Goal: Task Accomplishment & Management: Complete application form

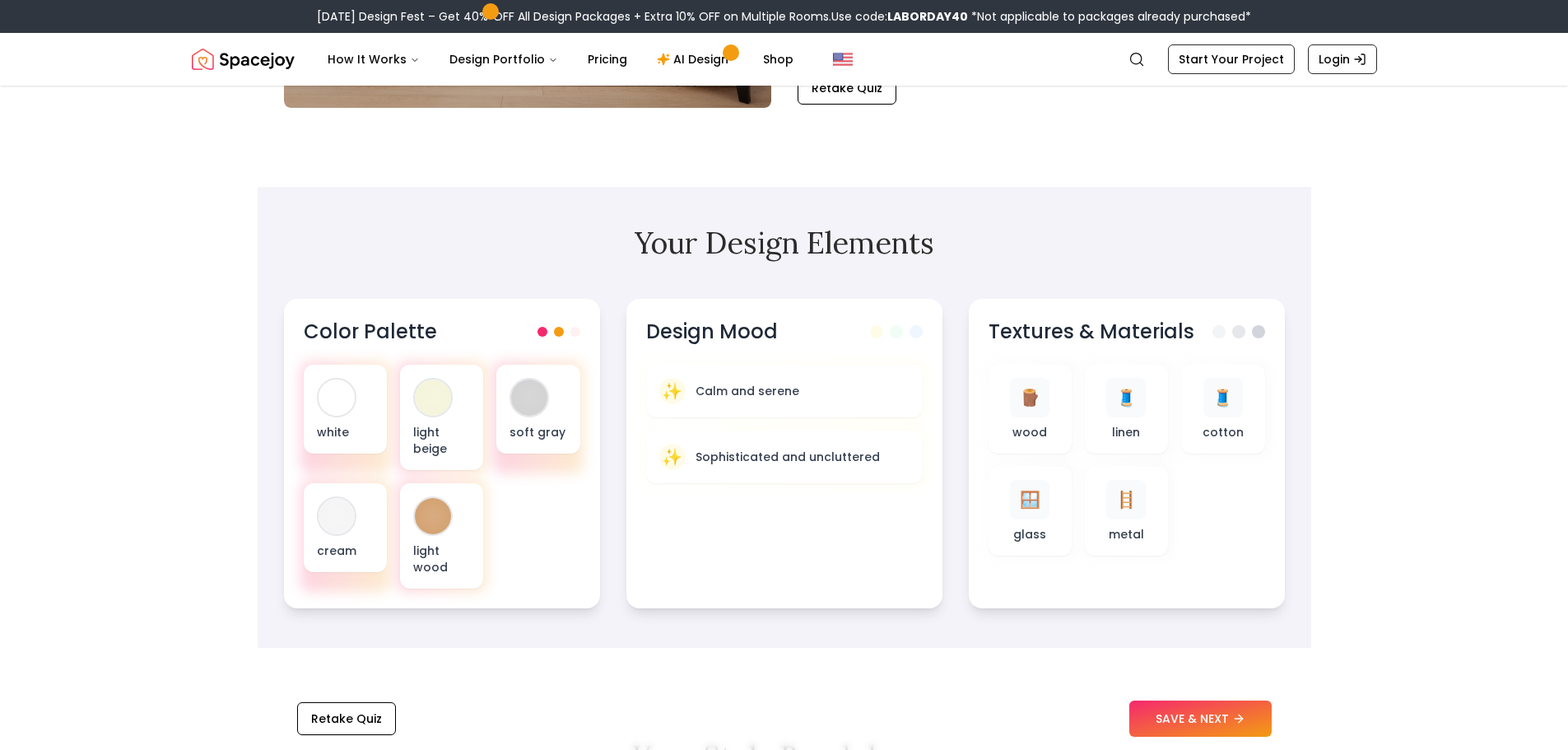
scroll to position [412, 0]
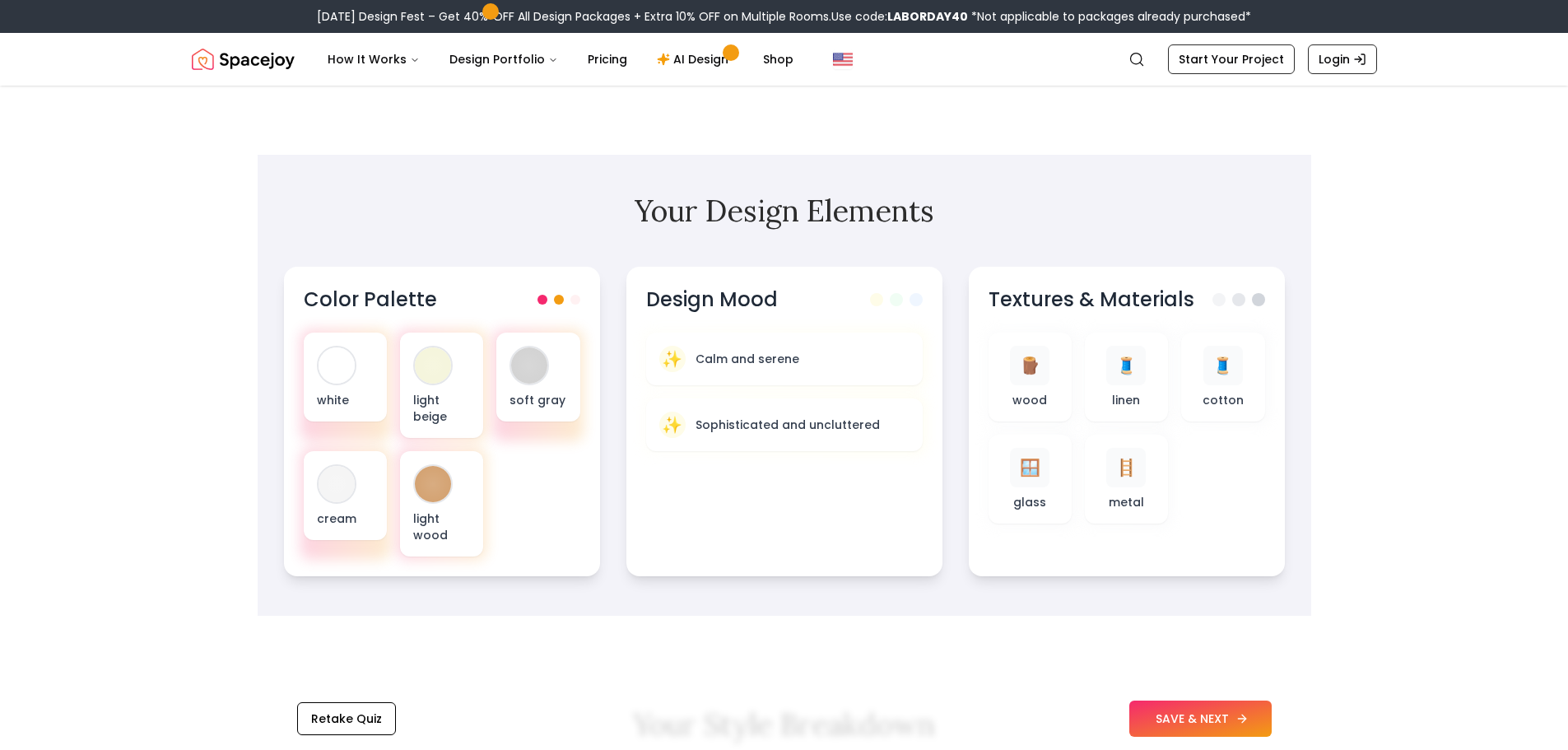
click at [1182, 728] on button "SAVE & NEXT" at bounding box center [1200, 719] width 143 height 36
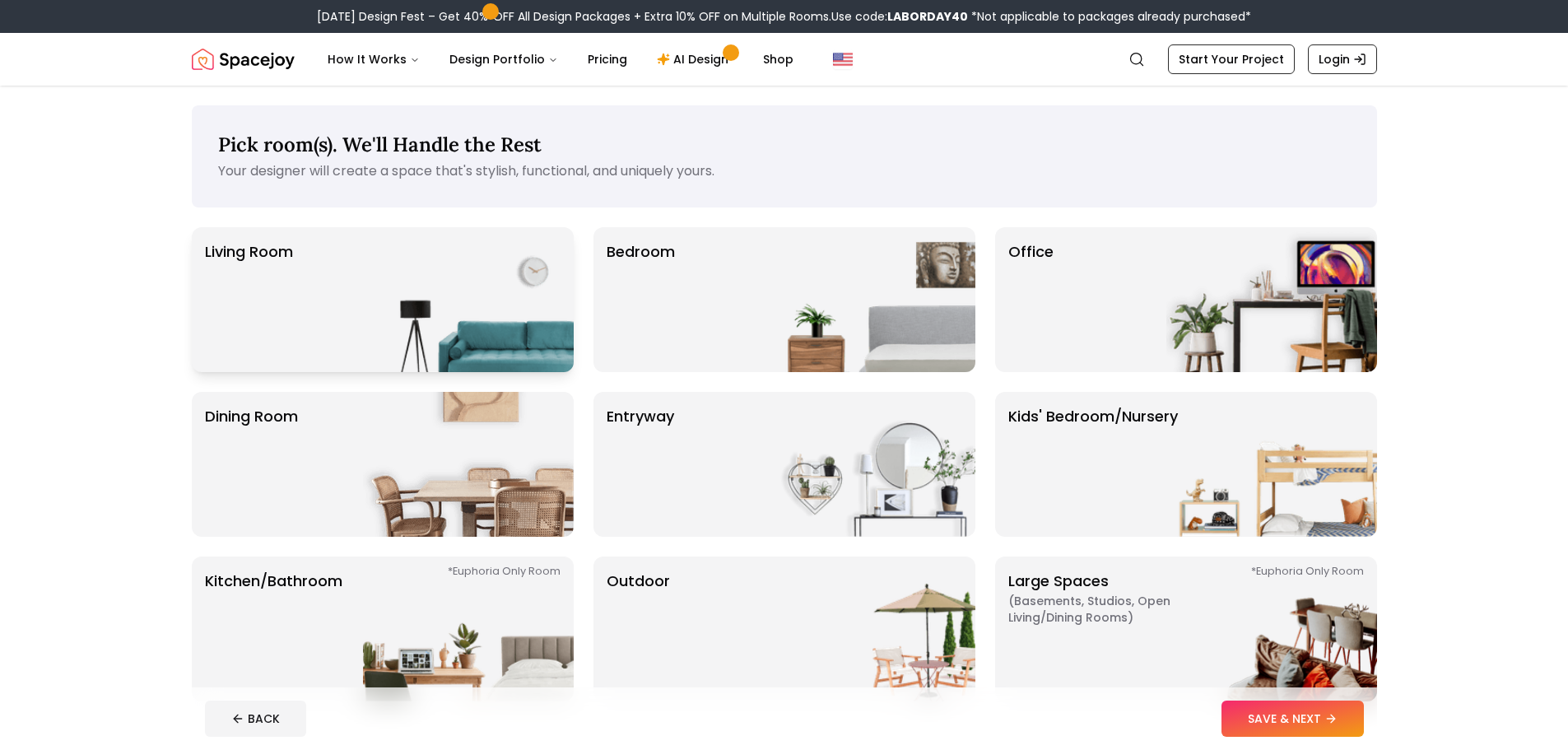
click at [415, 307] on img at bounding box center [468, 299] width 211 height 145
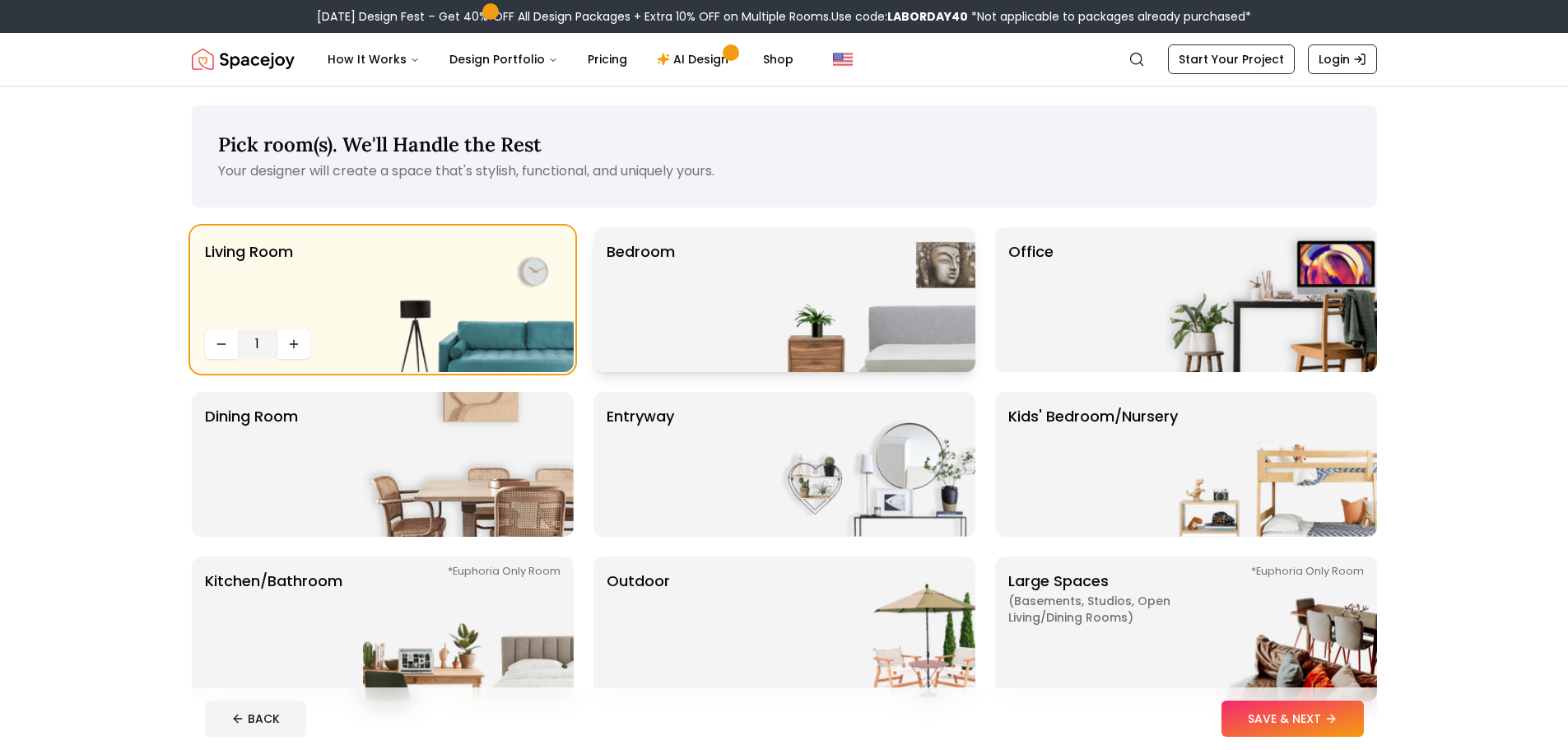
click at [893, 289] on img at bounding box center [870, 299] width 211 height 145
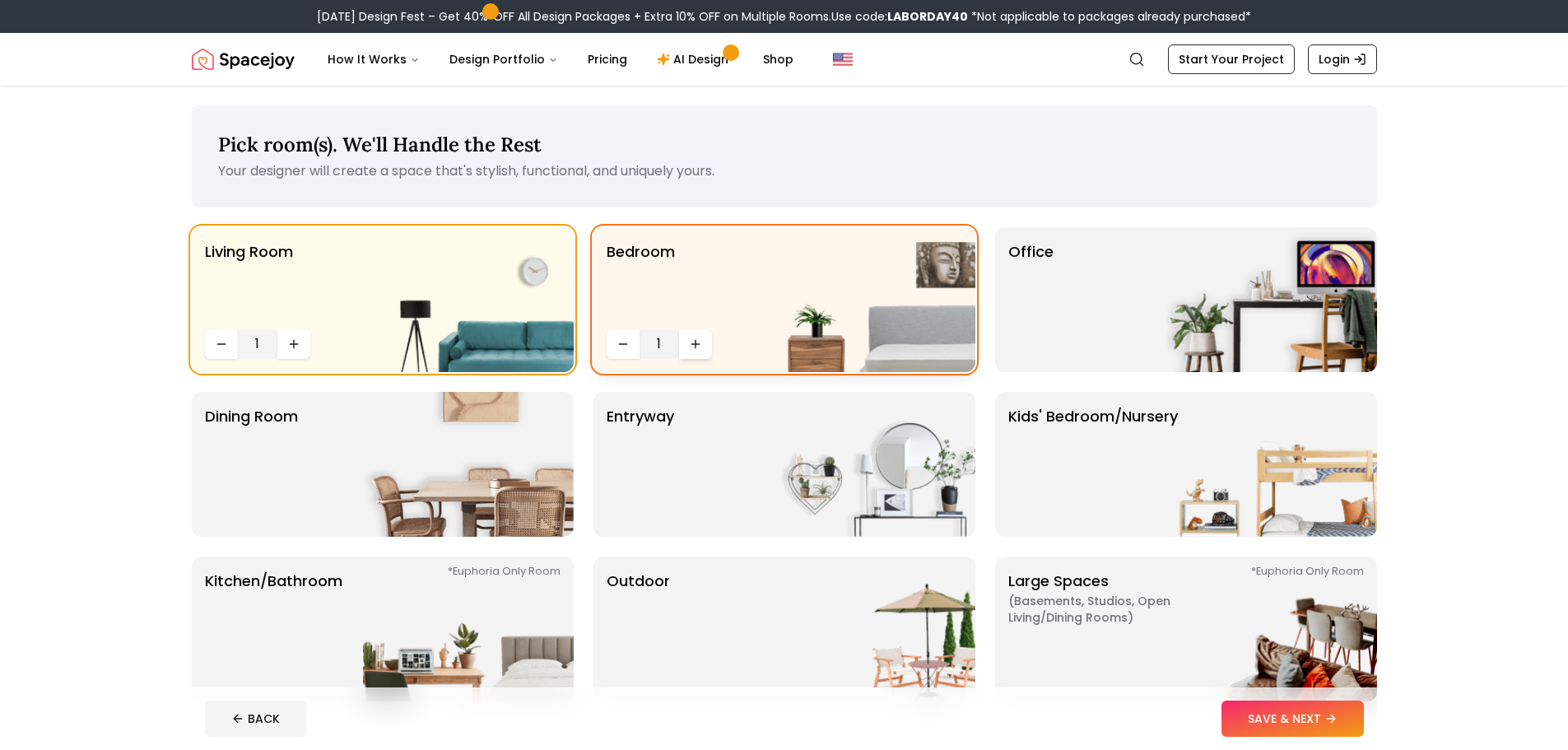
click at [698, 345] on icon "Increase quantity" at bounding box center [695, 343] width 13 height 13
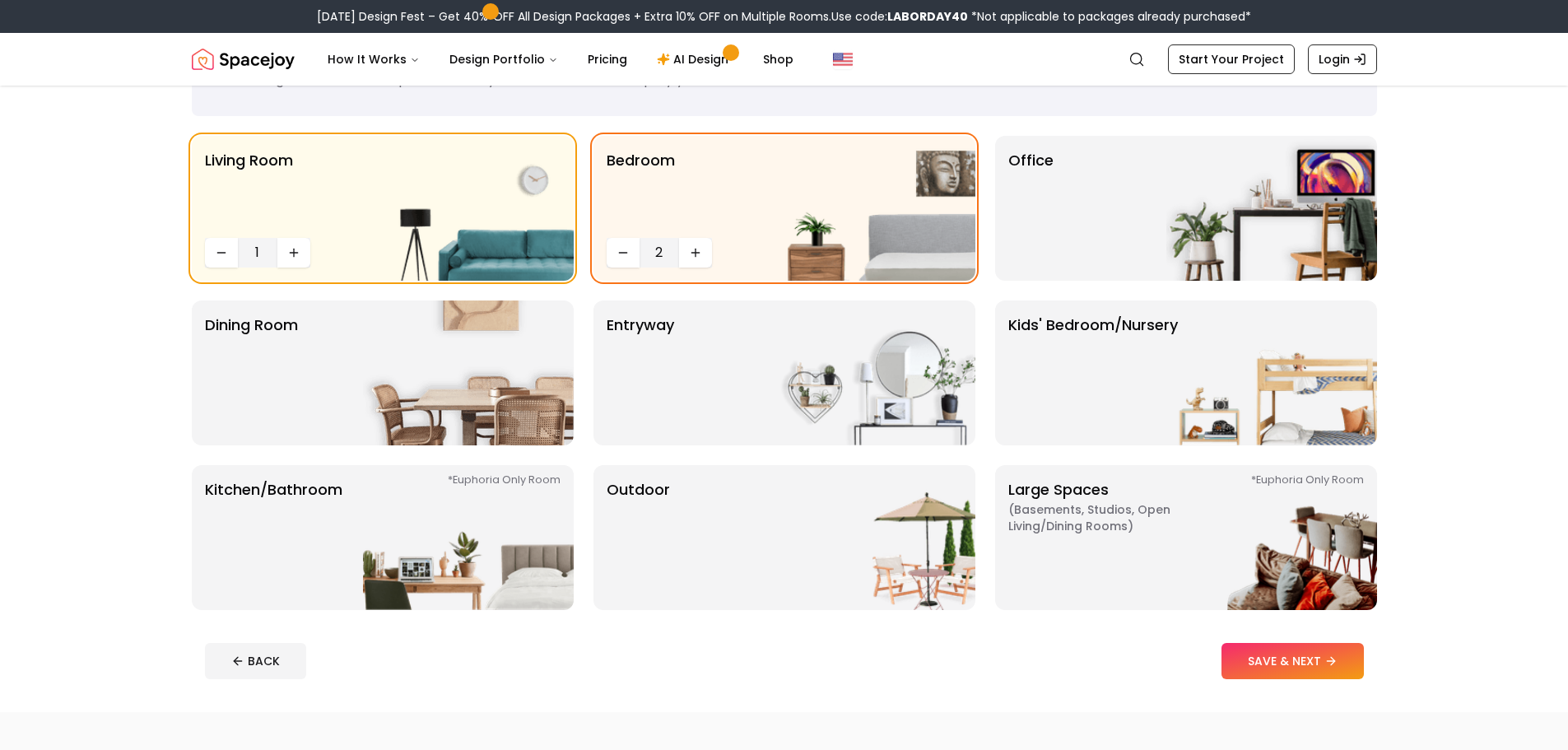
scroll to position [164, 0]
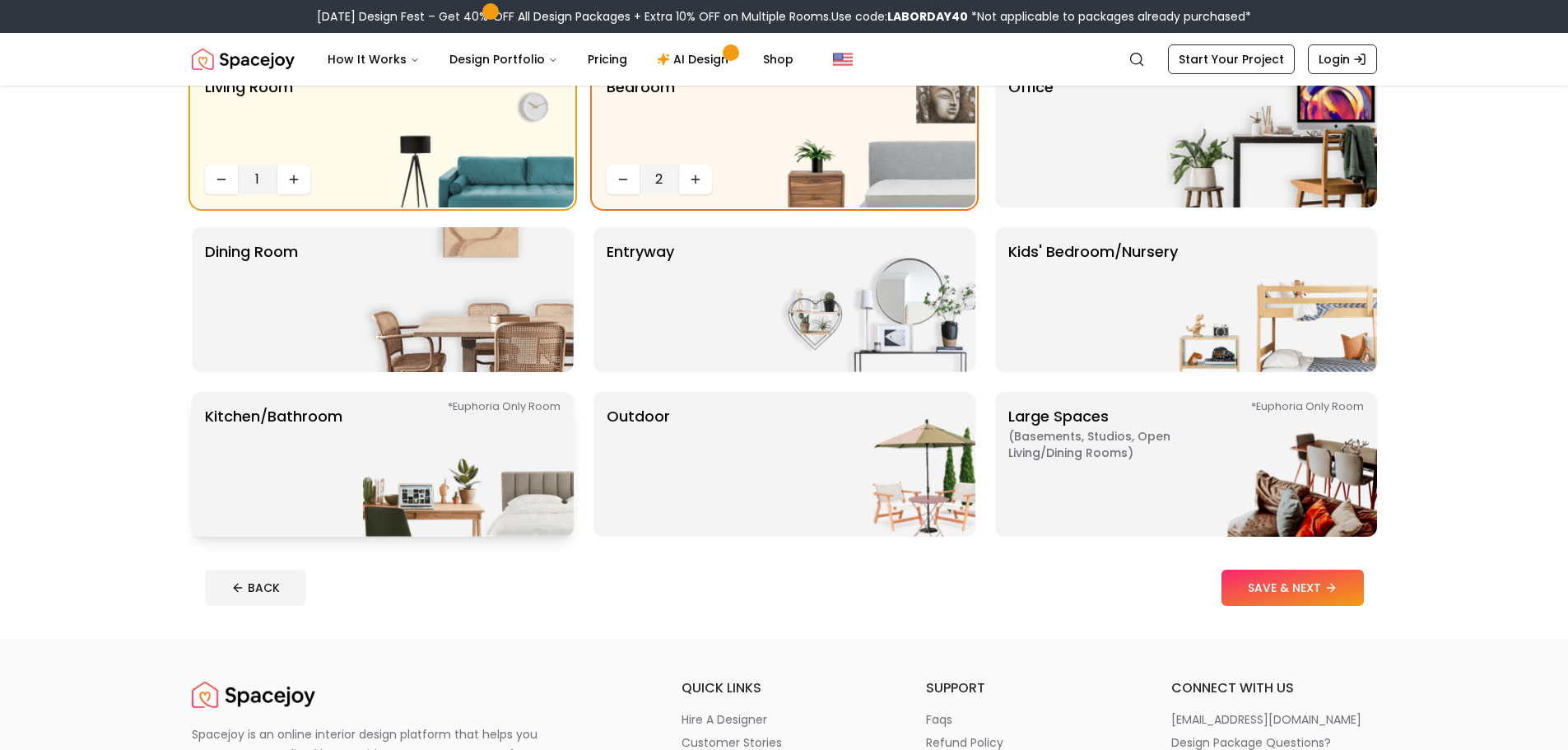
click at [313, 457] on p "Kitchen/Bathroom *Euphoria Only Room" at bounding box center [274, 463] width 138 height 118
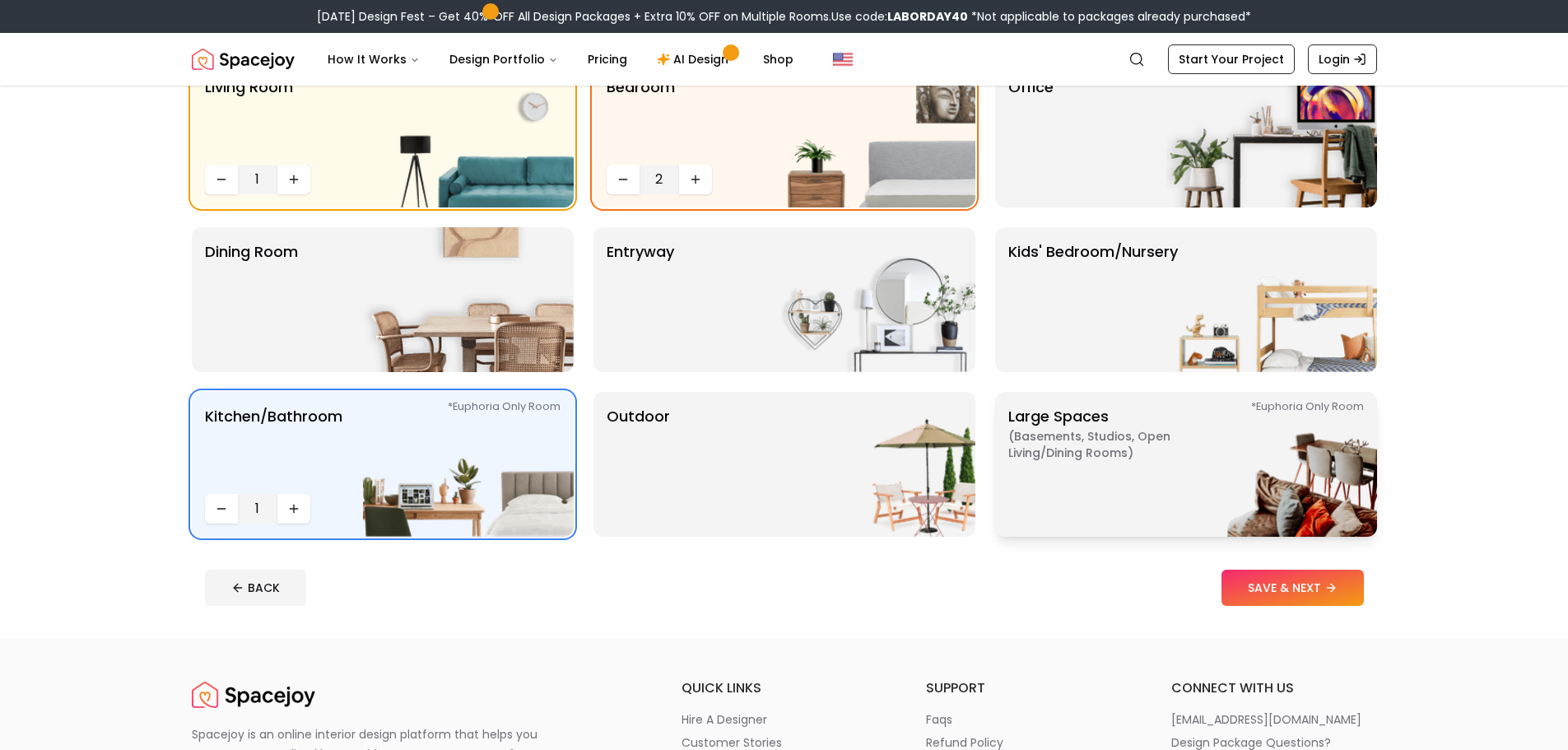
click at [1299, 474] on img at bounding box center [1272, 464] width 211 height 145
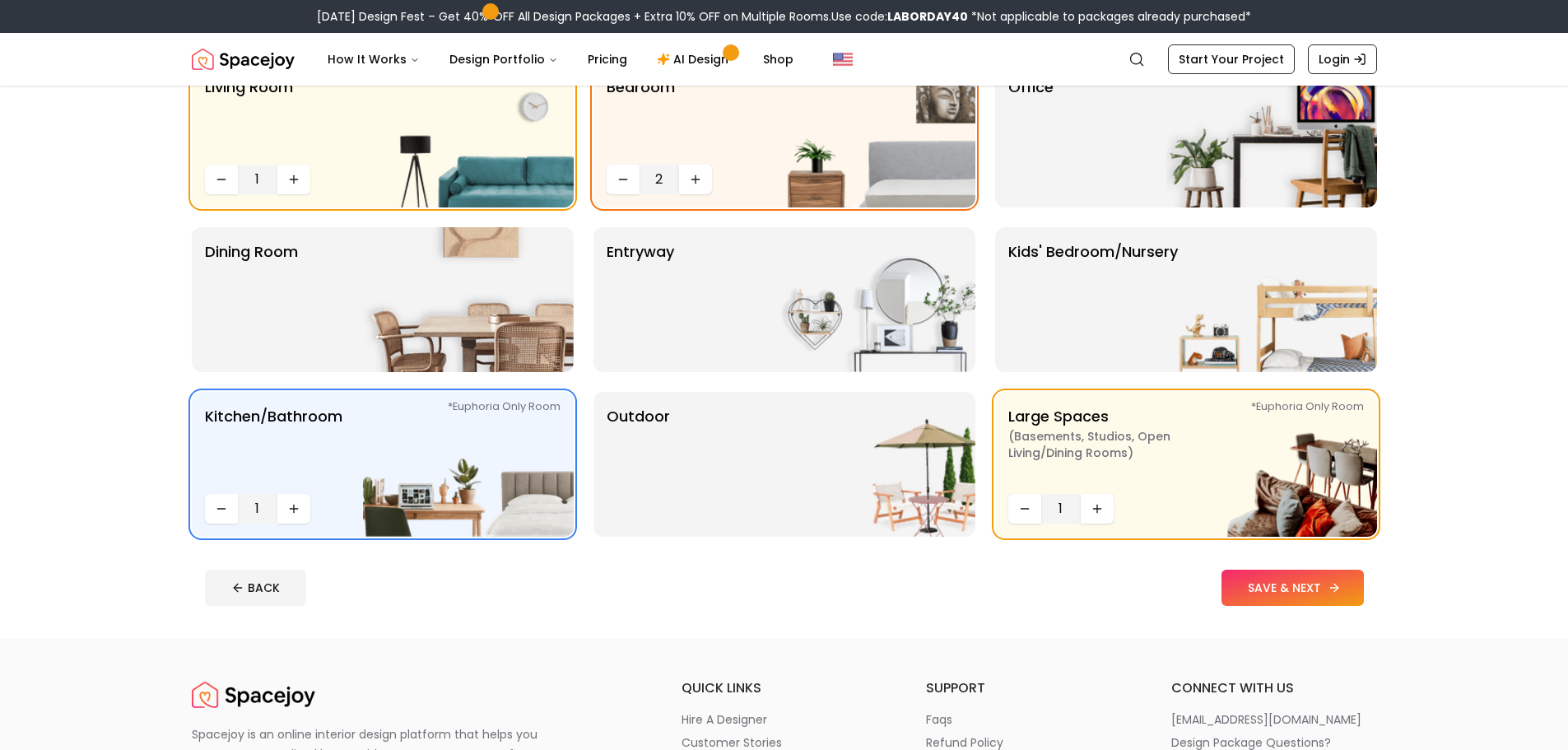
click at [1336, 581] on icon at bounding box center [1333, 587] width 13 height 13
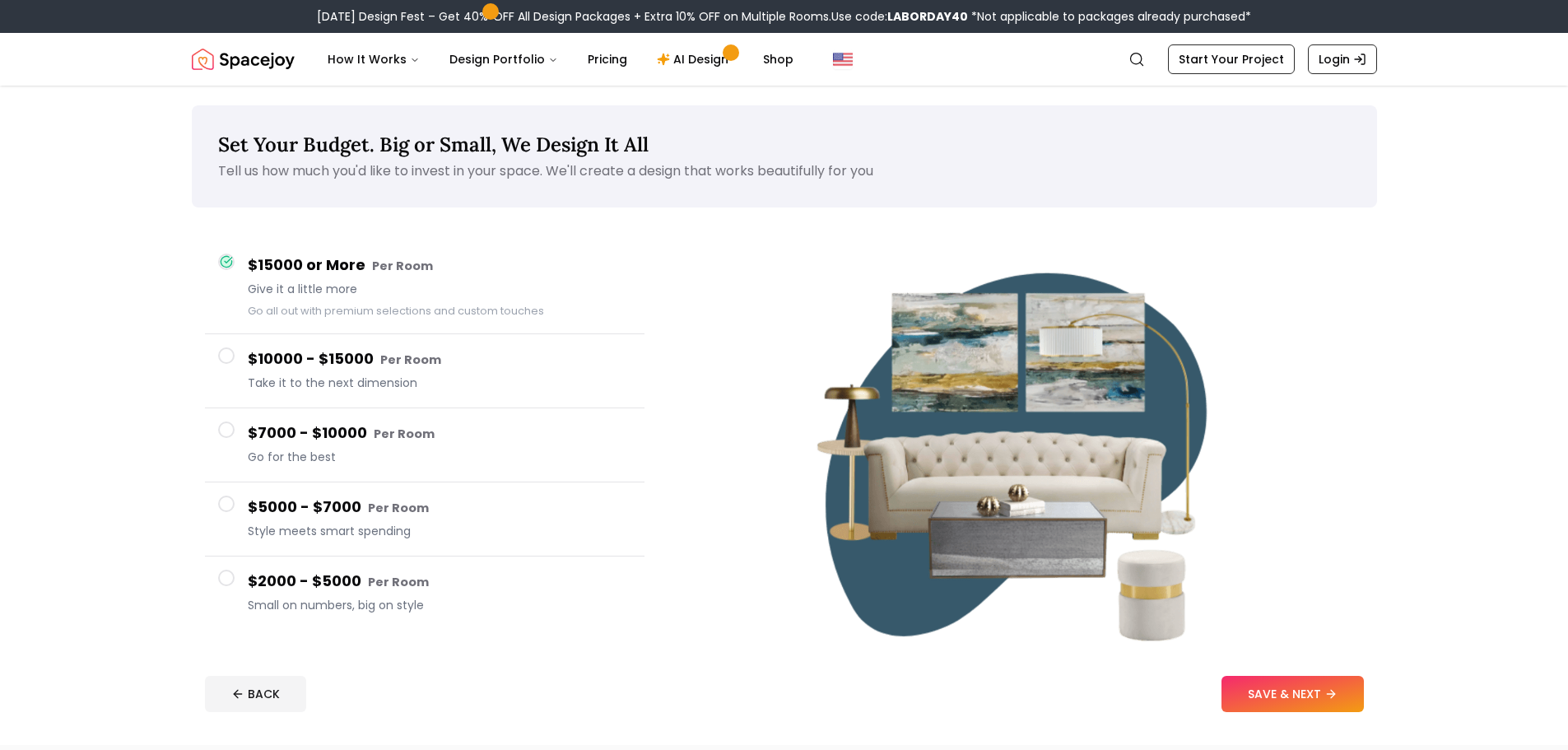
click at [221, 580] on span at bounding box center [226, 578] width 17 height 17
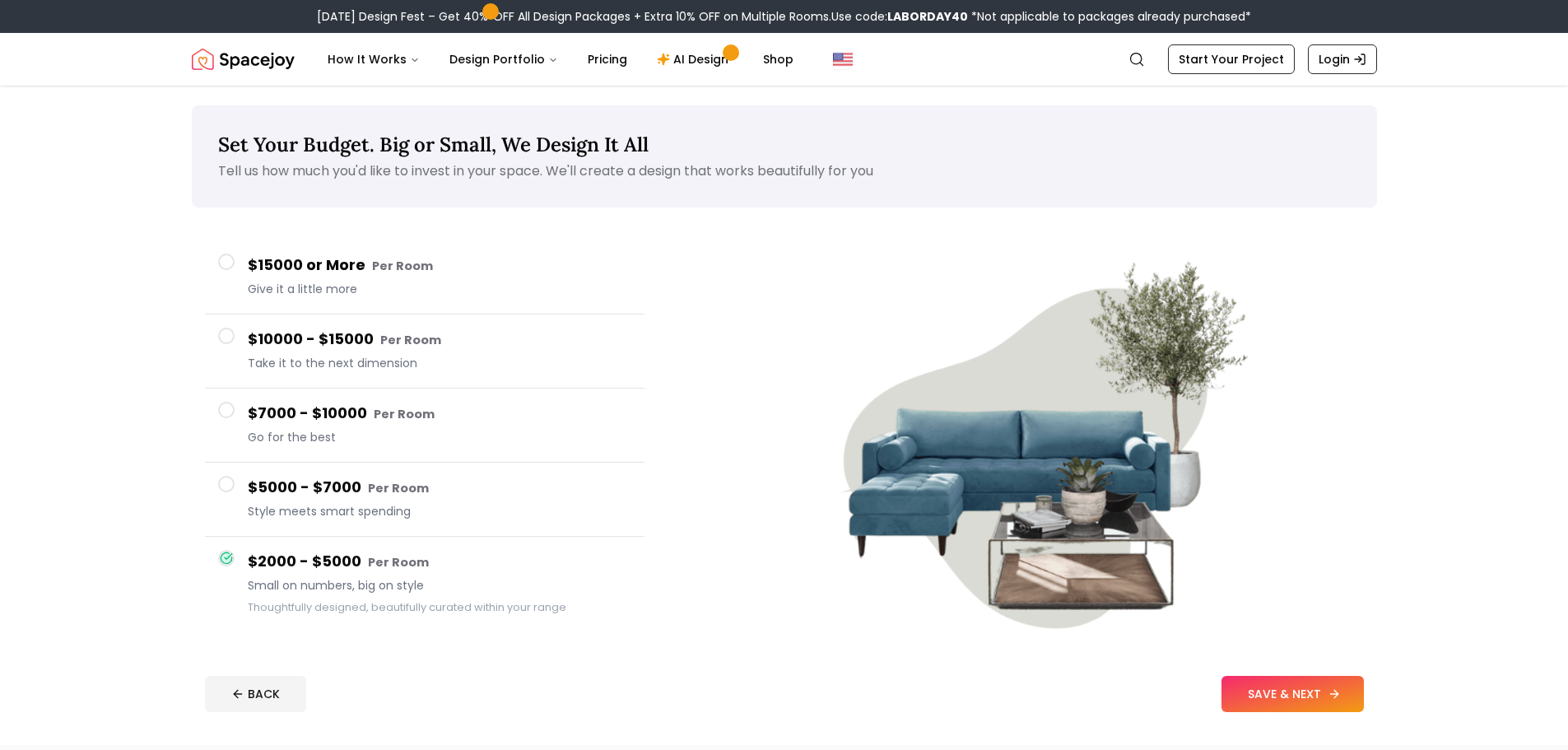
click at [1280, 703] on button "SAVE & NEXT" at bounding box center [1293, 693] width 143 height 36
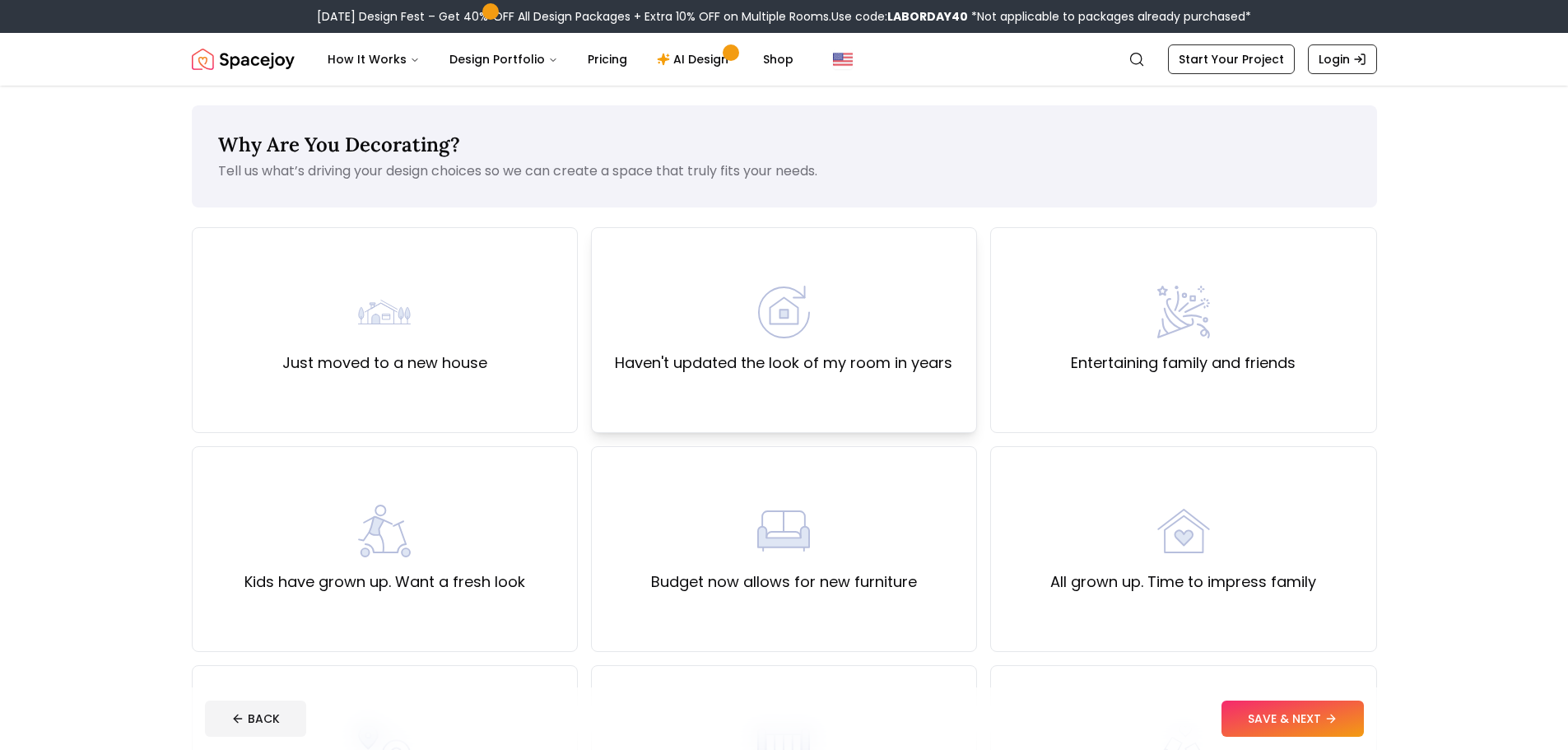
click at [779, 331] on img at bounding box center [784, 312] width 53 height 53
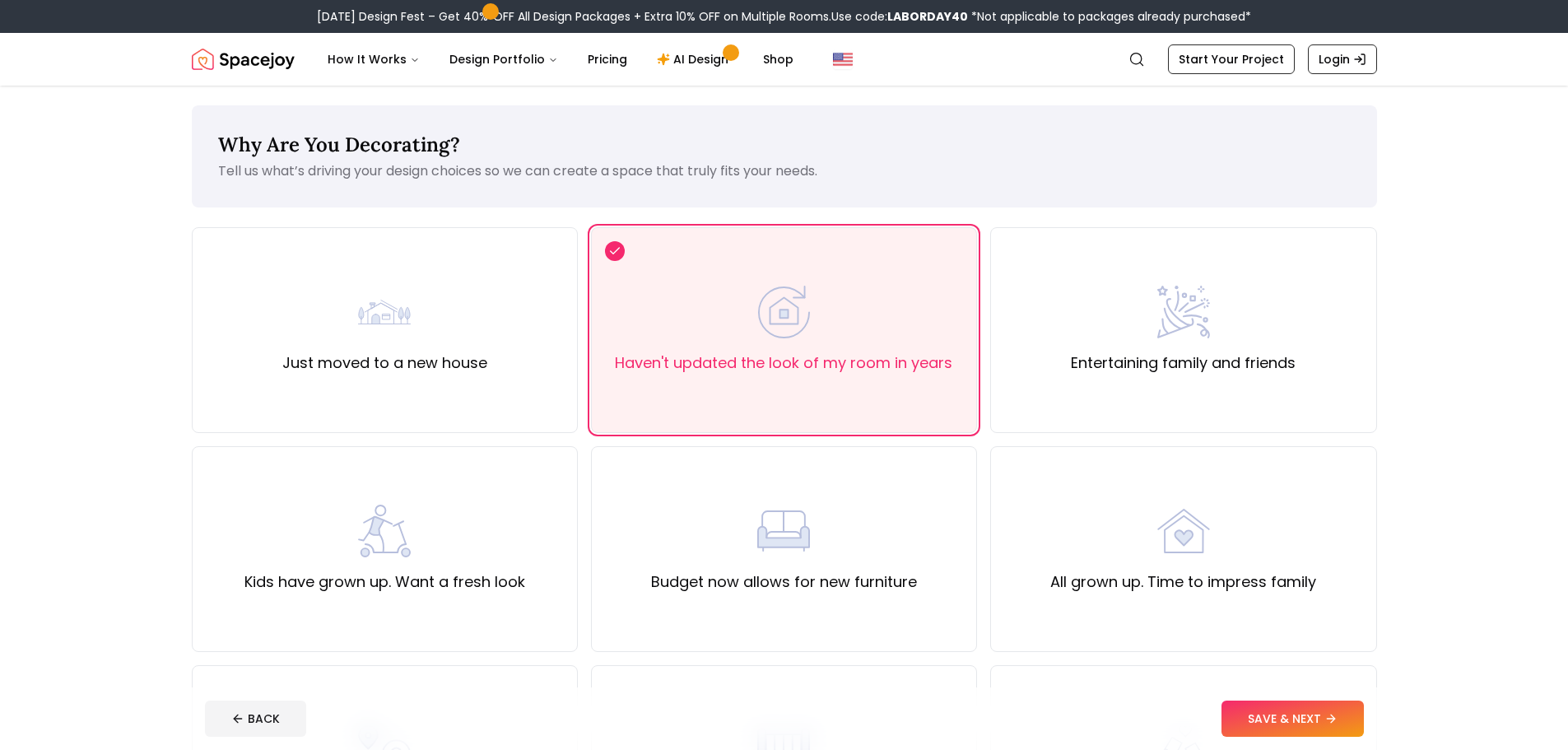
click at [1295, 714] on button "SAVE & NEXT" at bounding box center [1293, 719] width 143 height 36
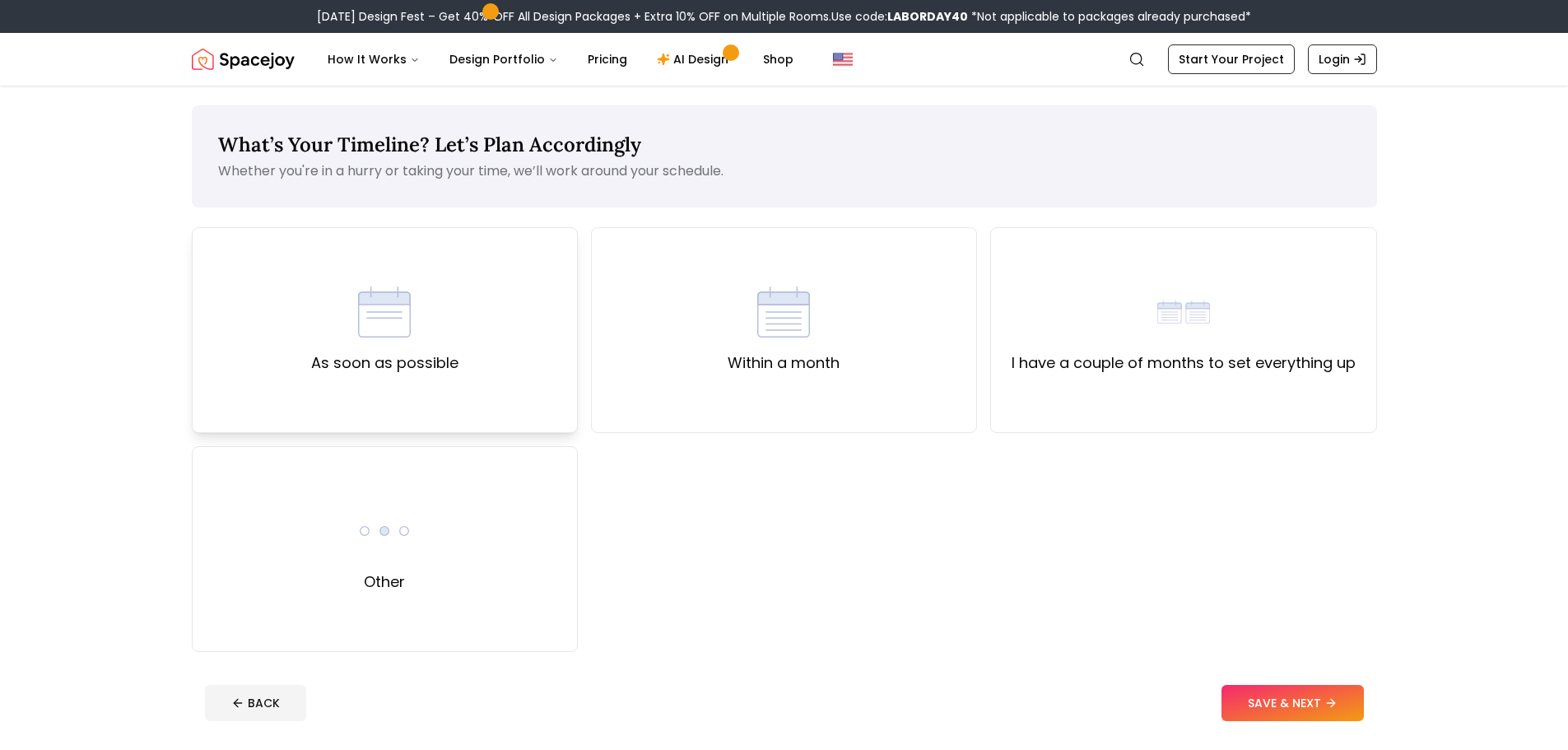
click at [409, 334] on img at bounding box center [384, 312] width 53 height 53
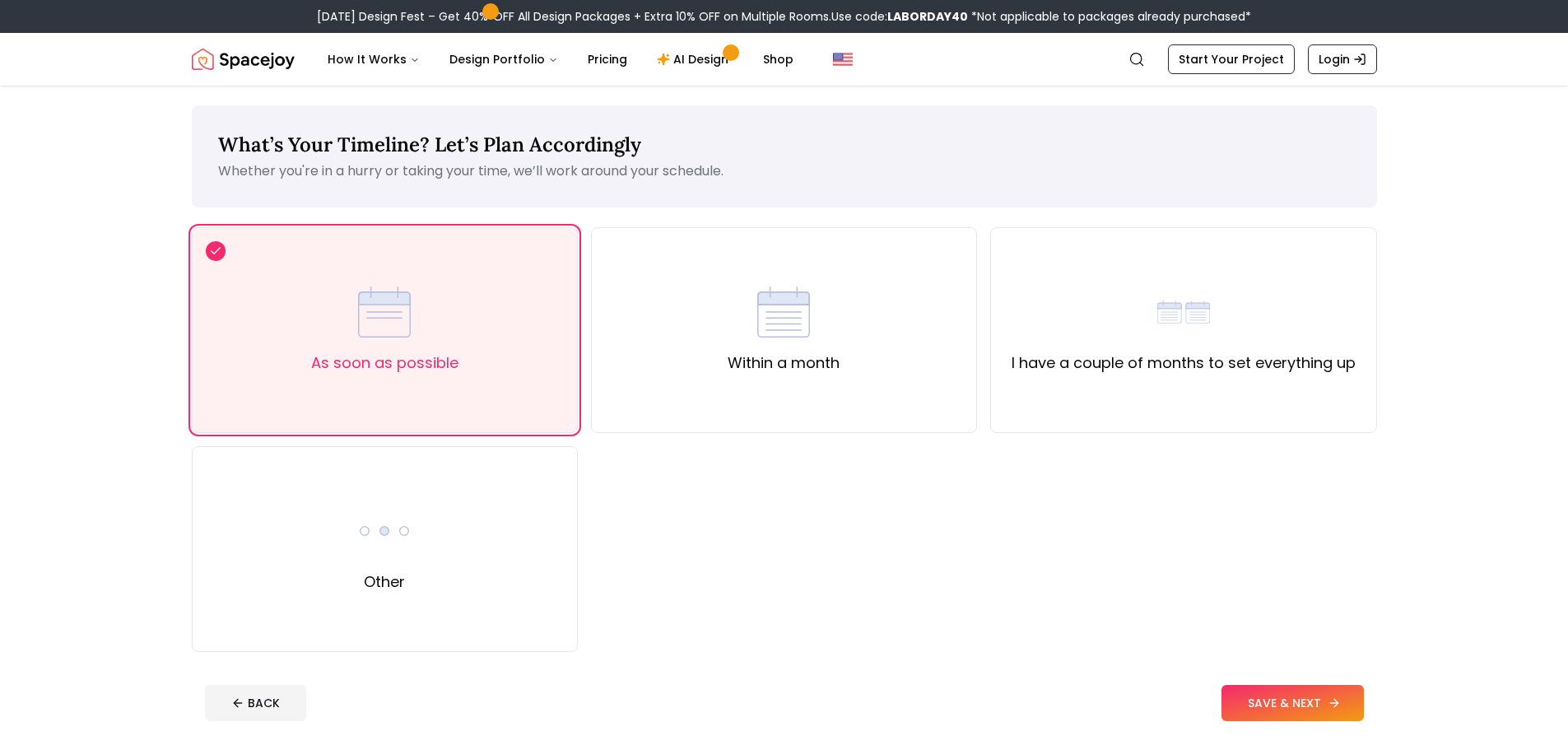
click at [1322, 694] on button "SAVE & NEXT" at bounding box center [1293, 703] width 143 height 36
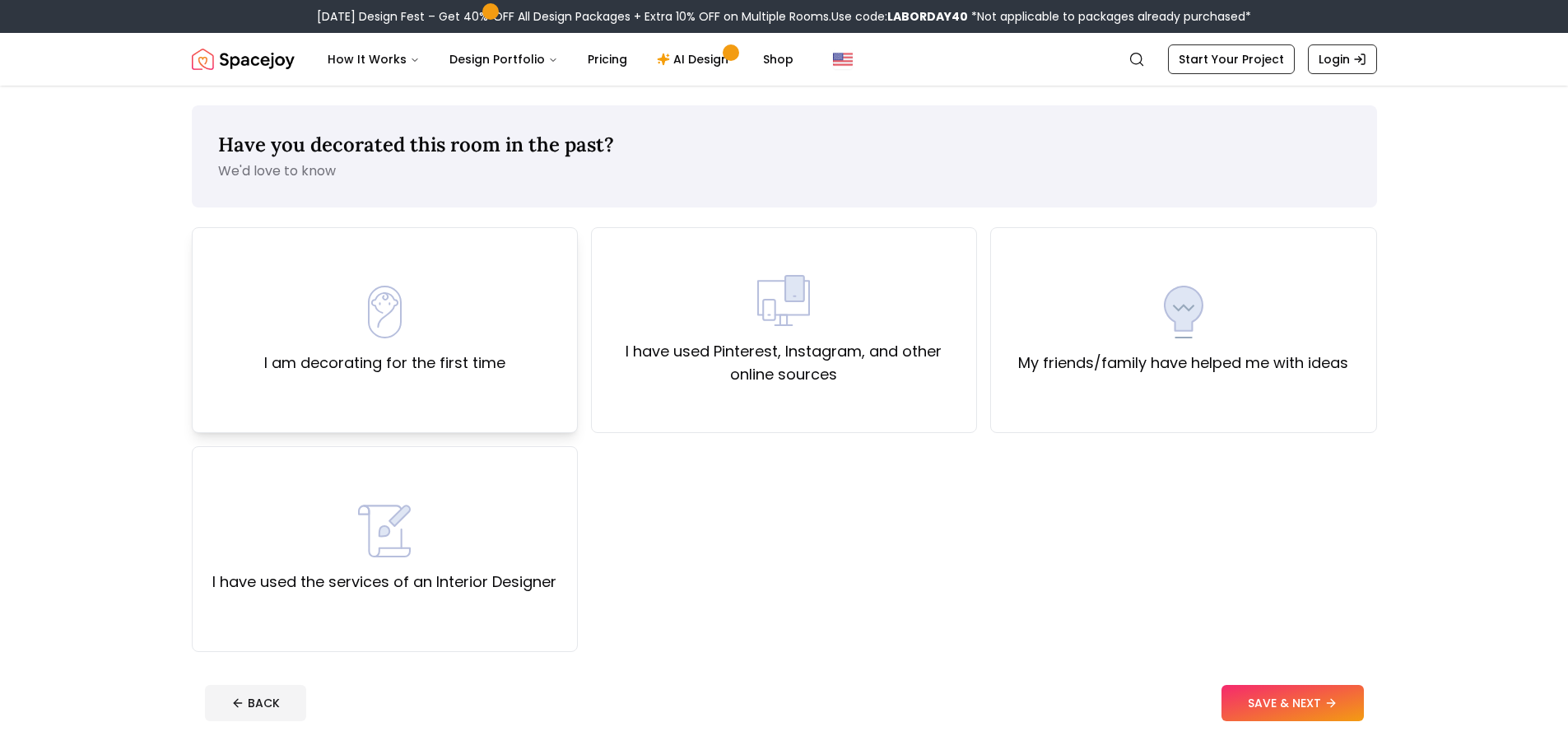
click at [451, 314] on div "I am decorating for the first time" at bounding box center [384, 330] width 241 height 89
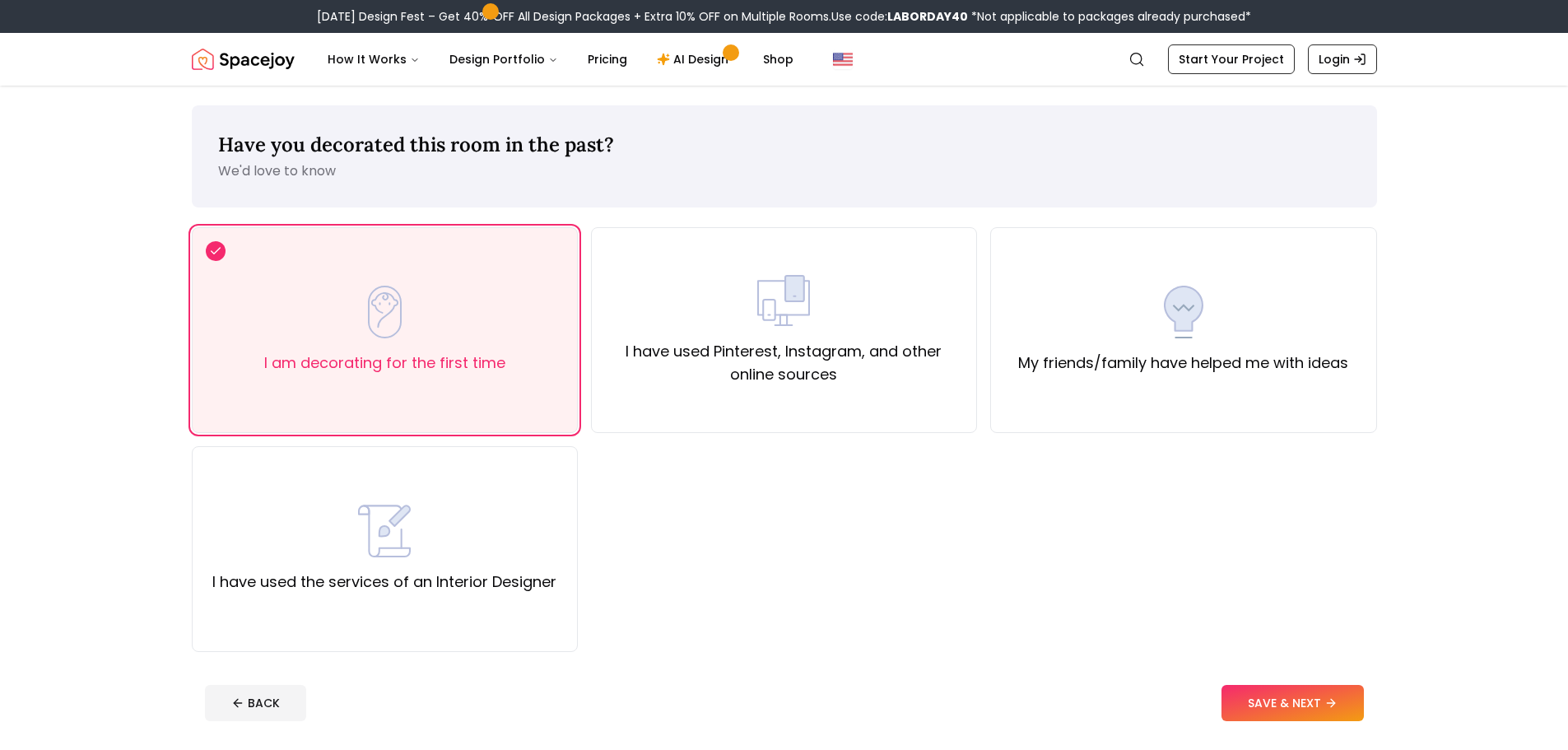
click at [1277, 697] on button "SAVE & NEXT" at bounding box center [1293, 703] width 143 height 36
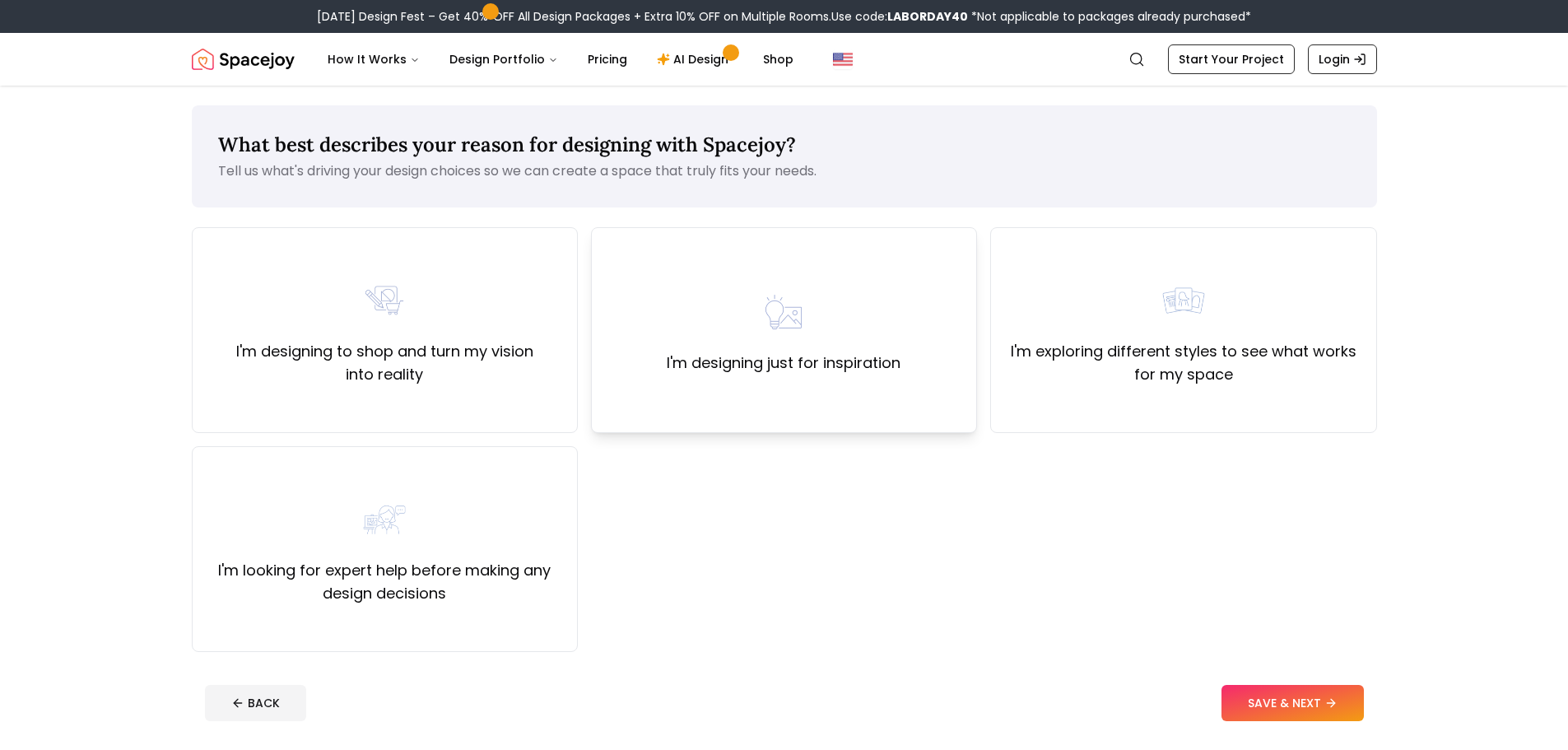
click at [816, 315] on div "I'm designing just for inspiration" at bounding box center [783, 330] width 234 height 89
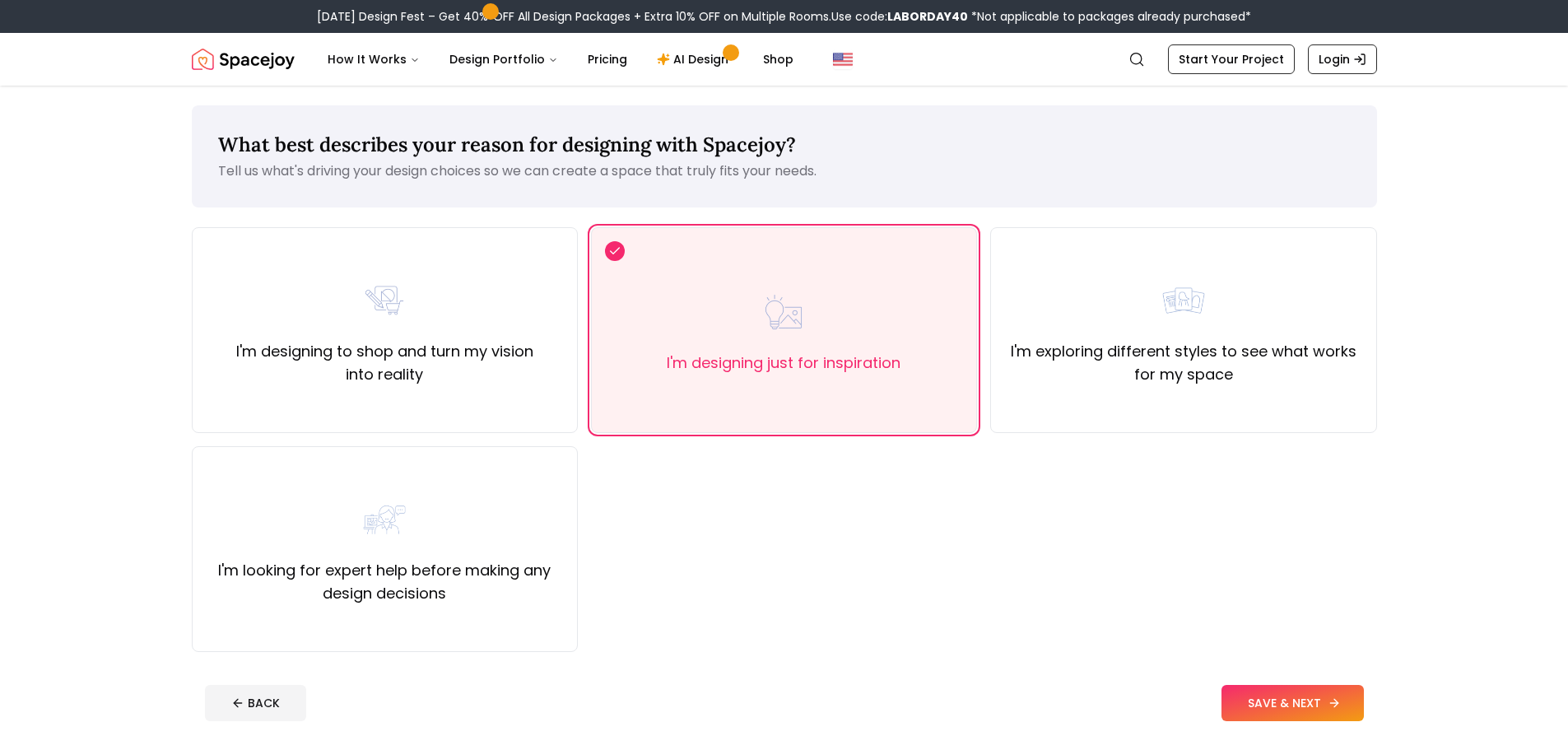
click at [1298, 697] on button "SAVE & NEXT" at bounding box center [1293, 703] width 143 height 36
